Goal: Check status

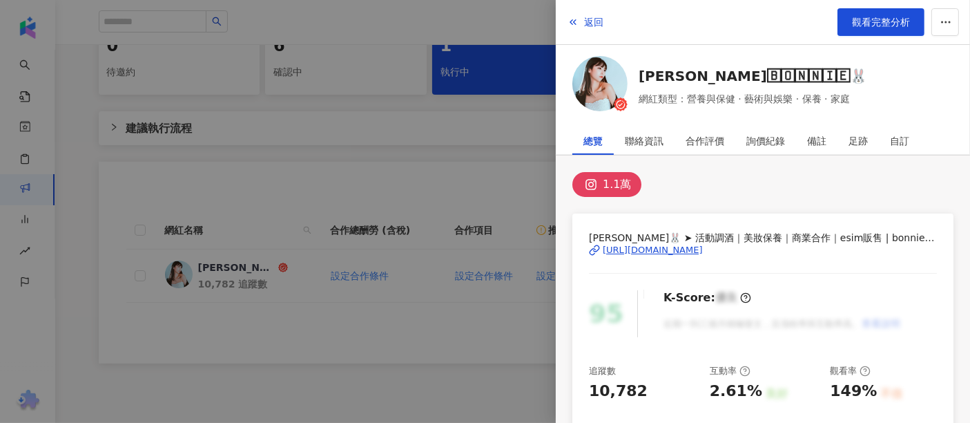
click at [356, 151] on div at bounding box center [485, 211] width 970 height 423
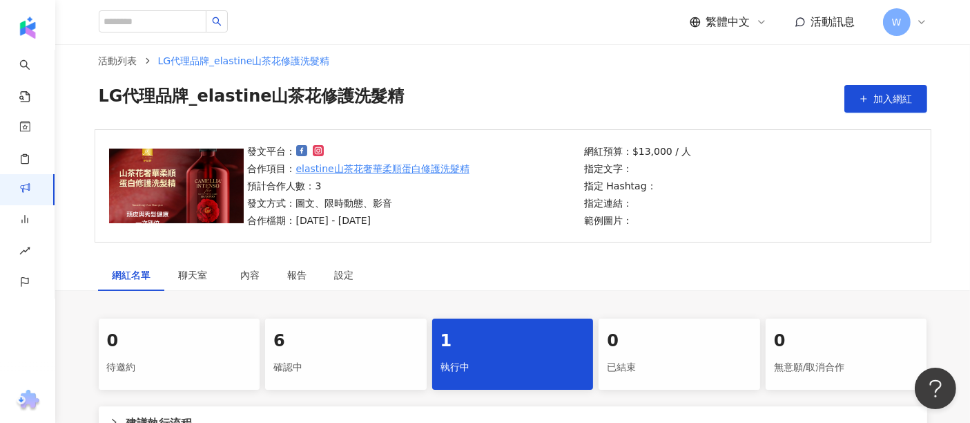
scroll to position [7, 0]
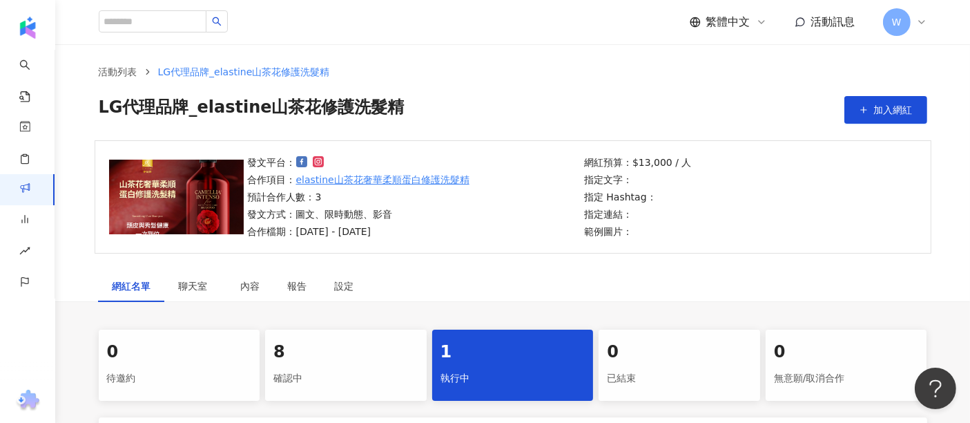
scroll to position [314, 0]
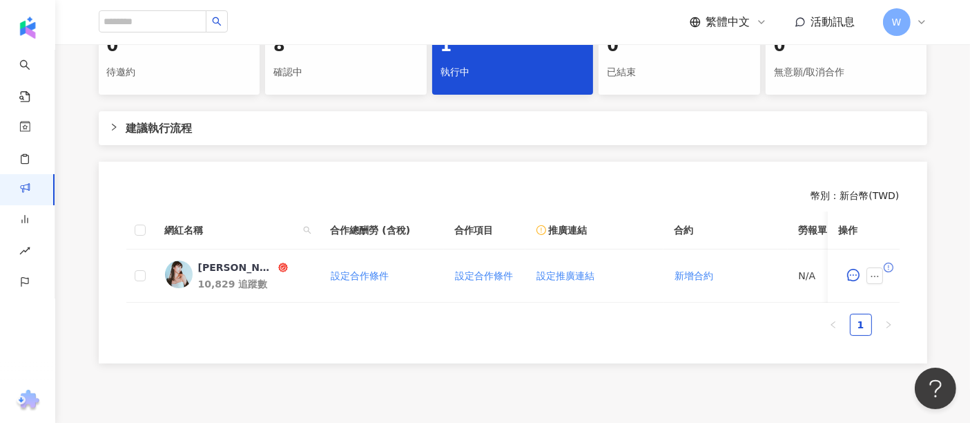
click at [349, 64] on div "確認中" at bounding box center [346, 72] width 145 height 23
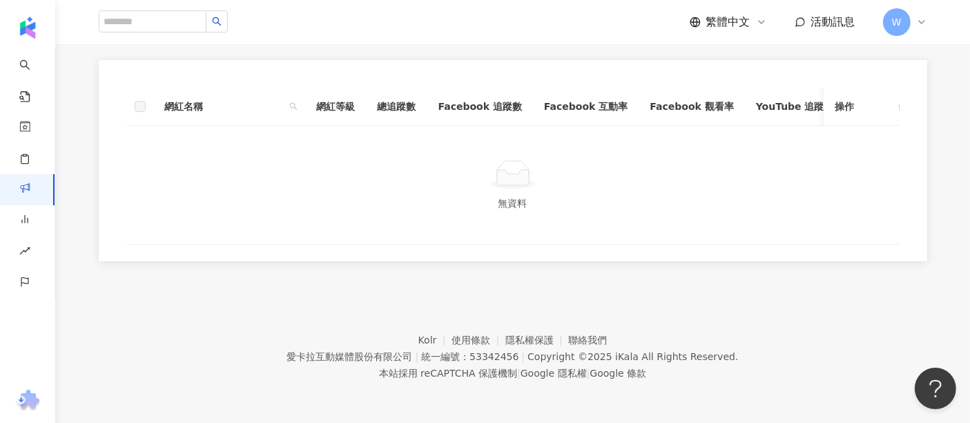
scroll to position [440, 0]
click at [349, 105] on th "網紅等級" at bounding box center [336, 107] width 61 height 38
click at [338, 96] on th "網紅等級" at bounding box center [336, 107] width 61 height 38
click at [156, 99] on th "網紅名稱" at bounding box center [230, 107] width 152 height 38
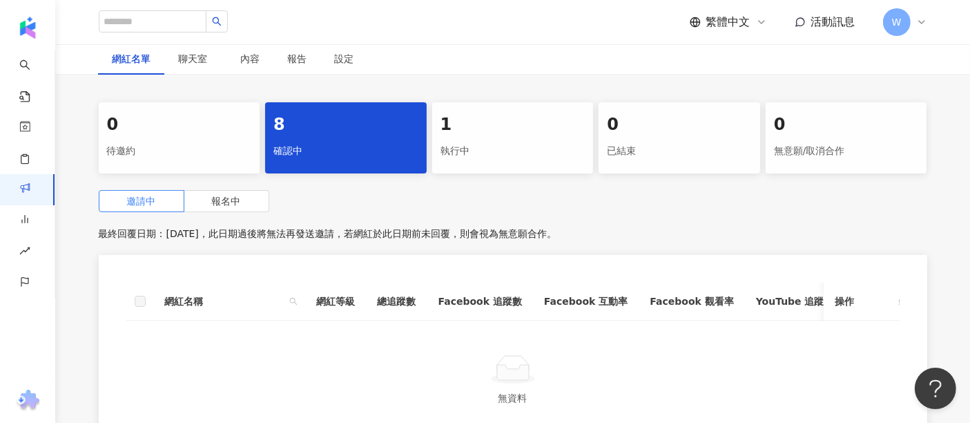
scroll to position [209, 0]
